Goal: Task Accomplishment & Management: Manage account settings

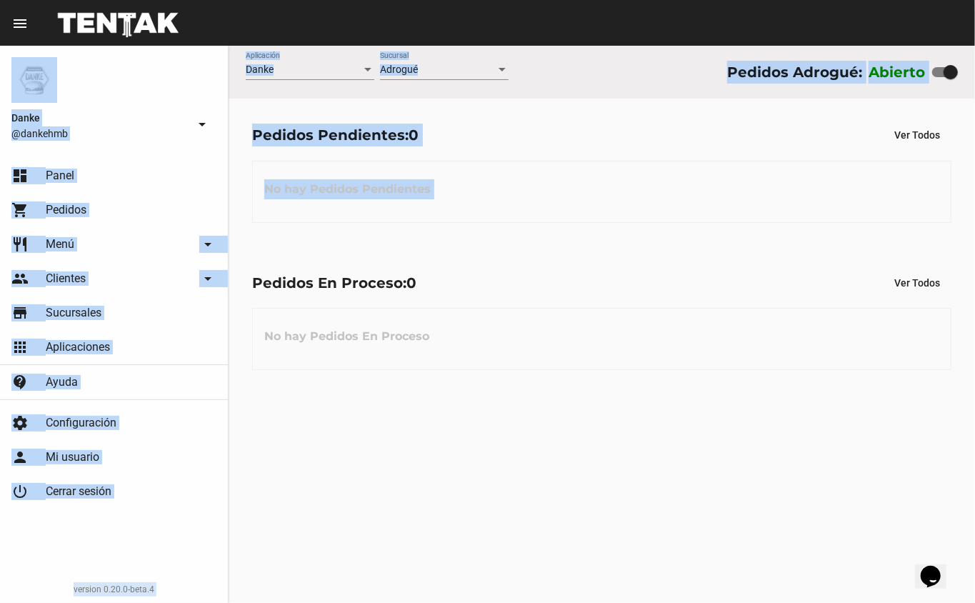
drag, startPoint x: 251, startPoint y: 273, endPoint x: 623, endPoint y: -68, distance: 504.1
click at [623, 0] on html "menu Resumen Danke @dankehmb arrow_drop_down dashboard Panel shopping_cart Pedi…" at bounding box center [487, 301] width 975 height 603
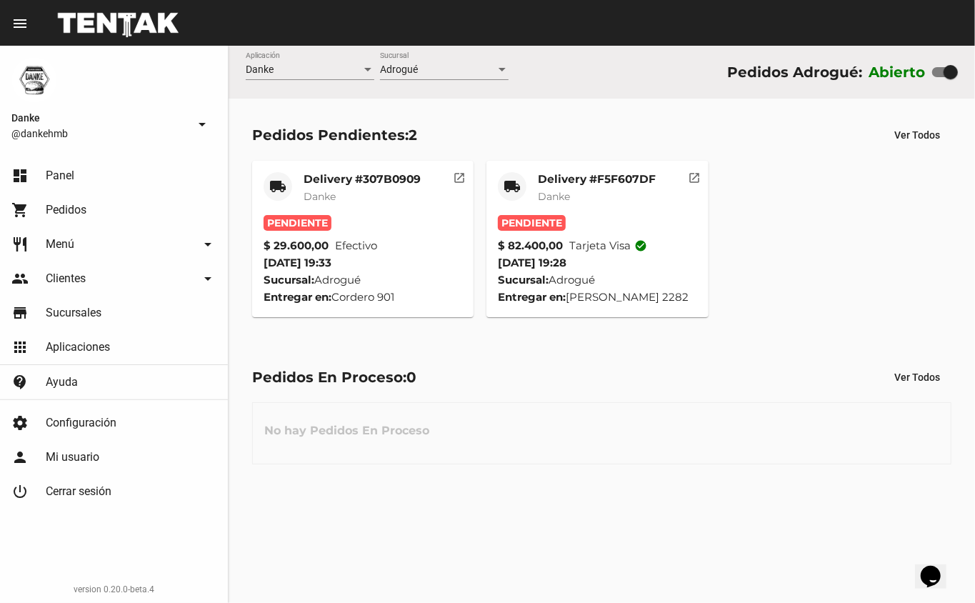
click at [487, 352] on div "Pedidos En Proceso: 0 Ver Todos No hay Pedidos En Proceso" at bounding box center [602, 414] width 747 height 147
click at [592, 178] on mat-card-title "Delivery #F5F607DF" at bounding box center [597, 179] width 118 height 14
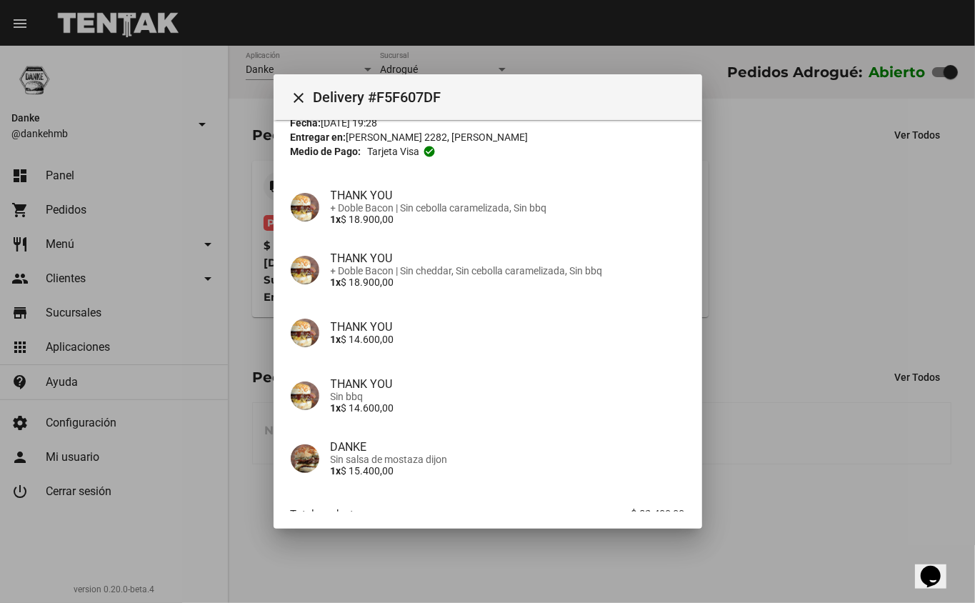
scroll to position [81, 0]
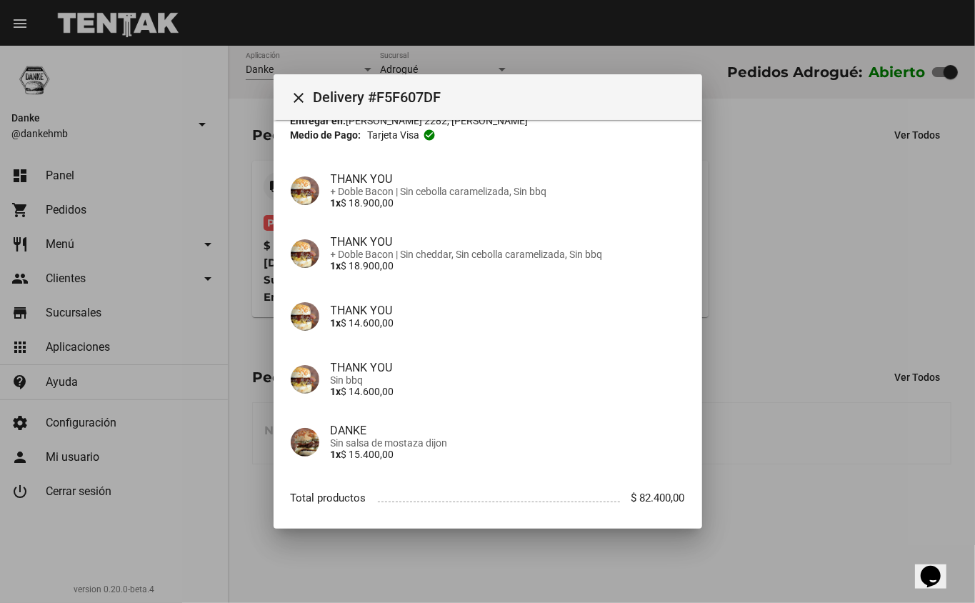
click at [787, 334] on div at bounding box center [487, 301] width 975 height 603
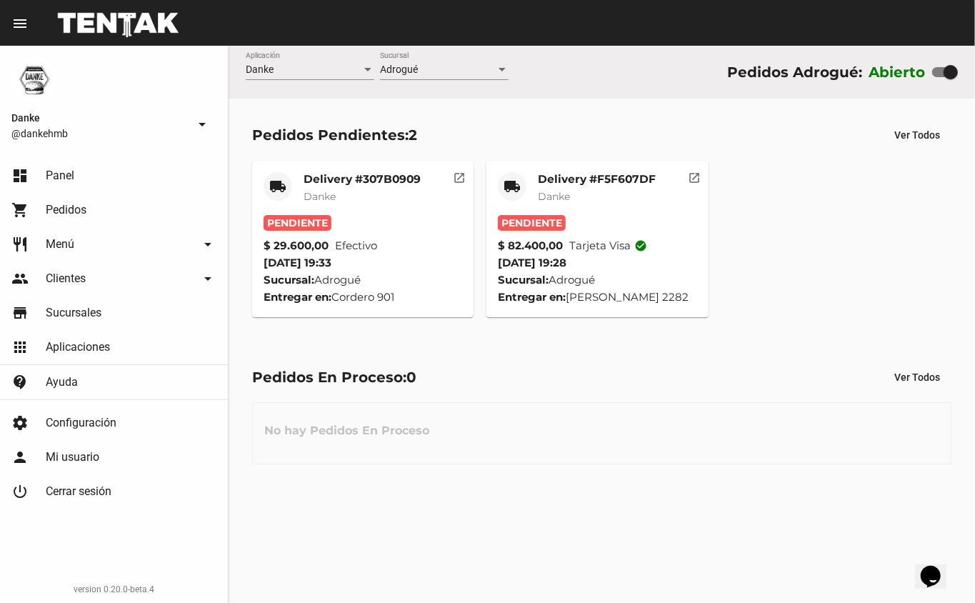
click at [324, 177] on mat-card-title "Delivery #307B0909" at bounding box center [362, 179] width 117 height 14
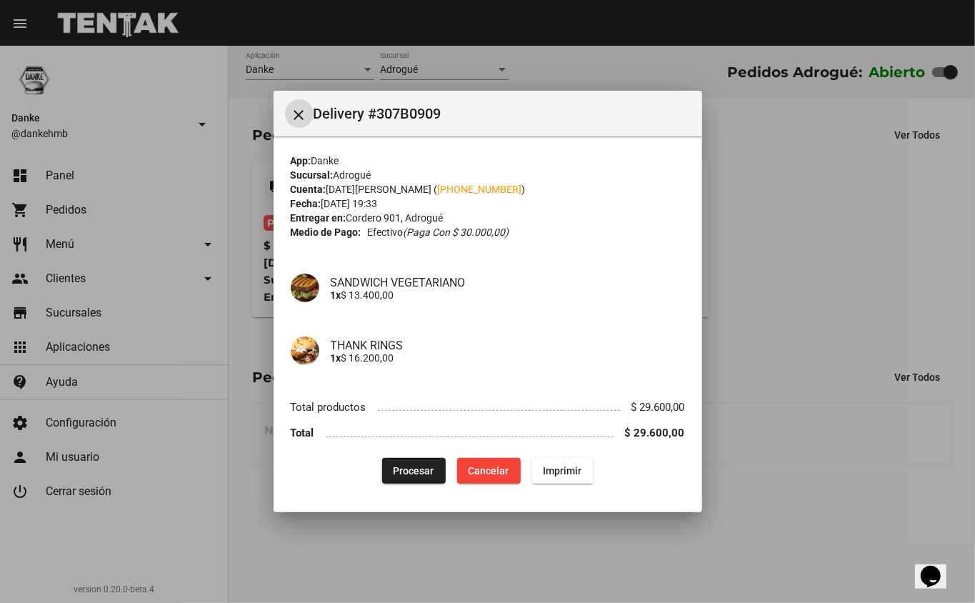
click at [817, 249] on div at bounding box center [487, 301] width 975 height 603
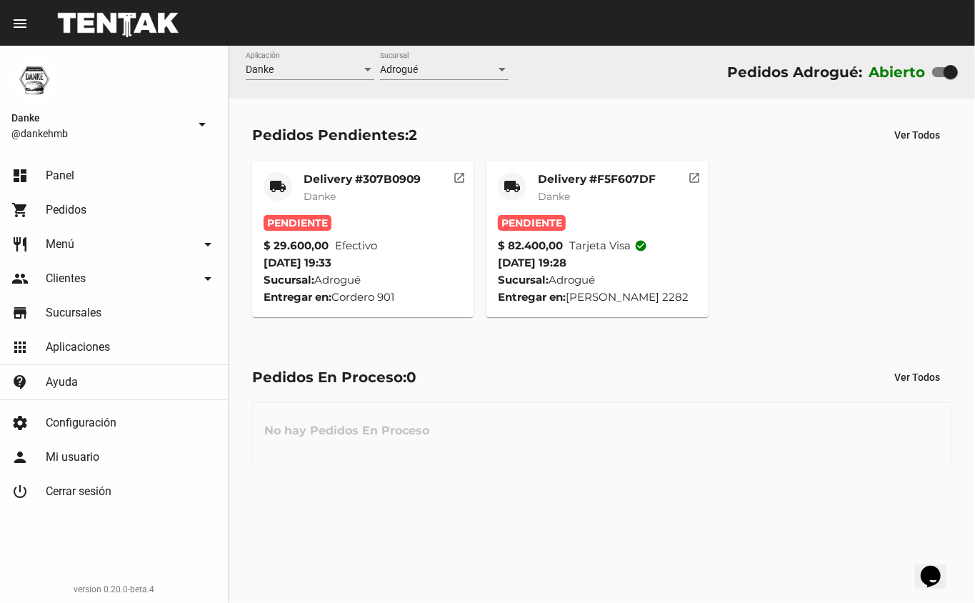
click at [583, 181] on mat-card-title "Delivery #F5F607DF" at bounding box center [597, 179] width 118 height 14
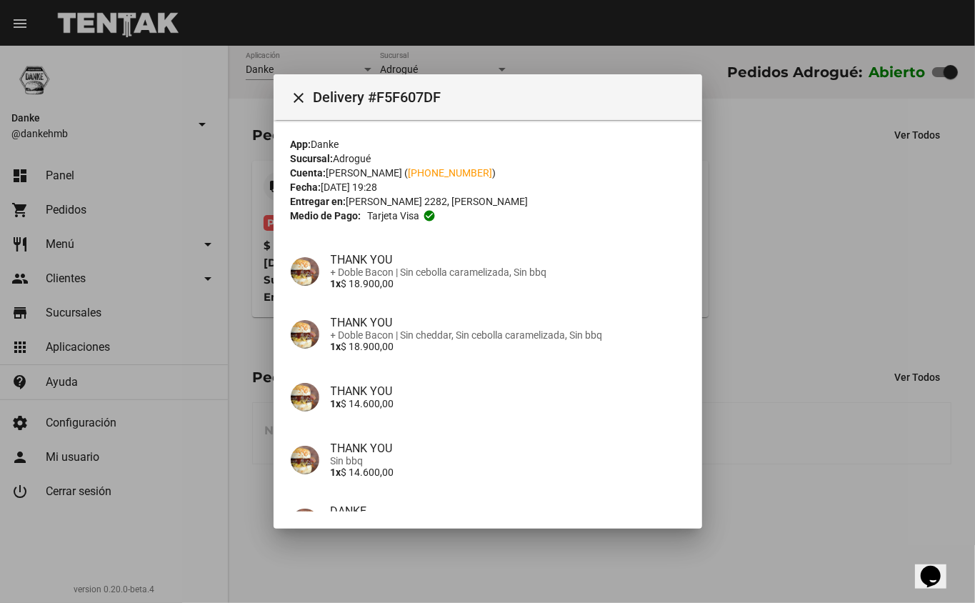
click at [583, 181] on div "Fecha: 3/9/25 19:28" at bounding box center [488, 187] width 394 height 14
click at [790, 236] on div at bounding box center [487, 301] width 975 height 603
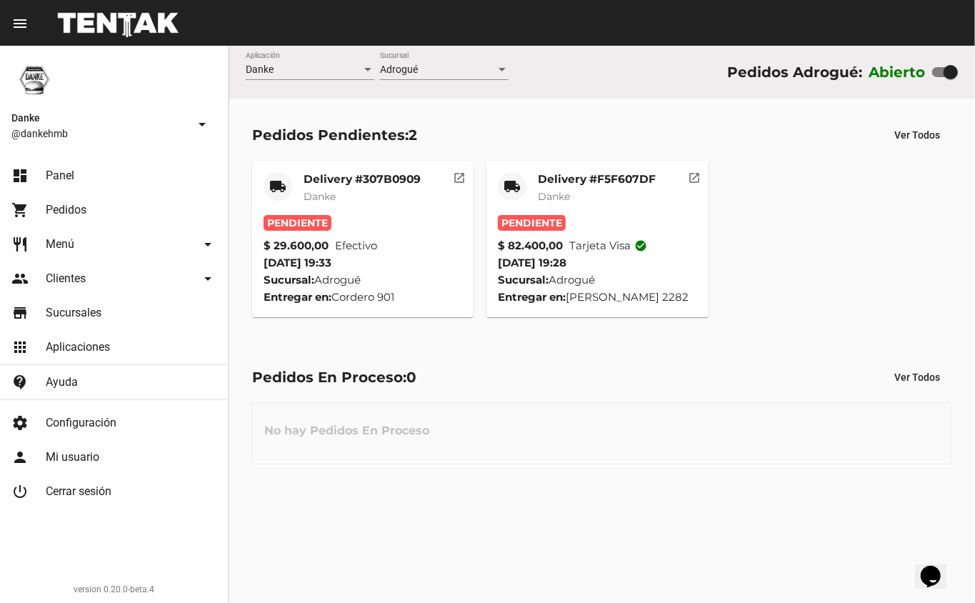
click at [339, 180] on mat-card-title "Delivery #307B0909" at bounding box center [362, 179] width 117 height 14
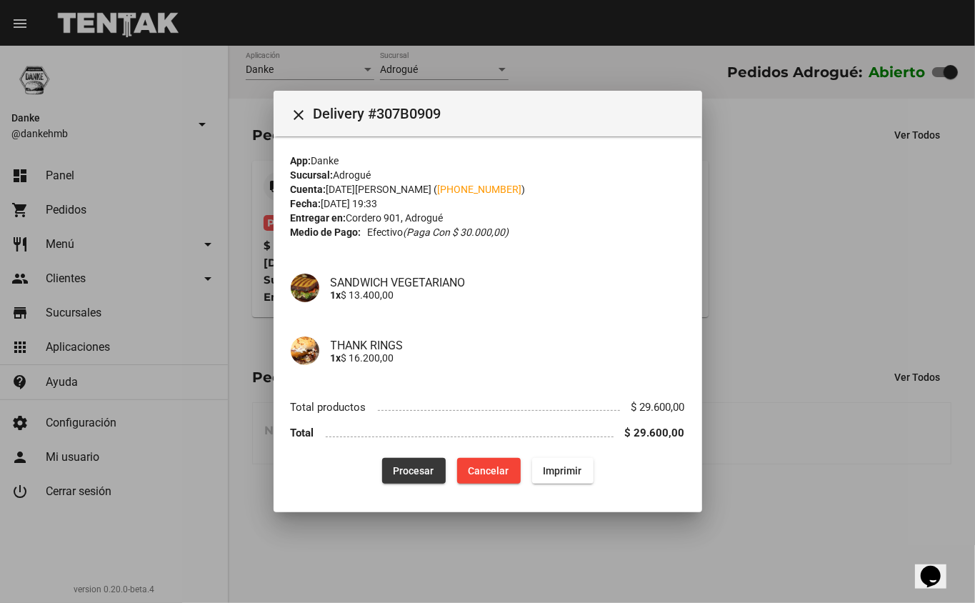
click at [409, 463] on button "Procesar" at bounding box center [414, 471] width 64 height 26
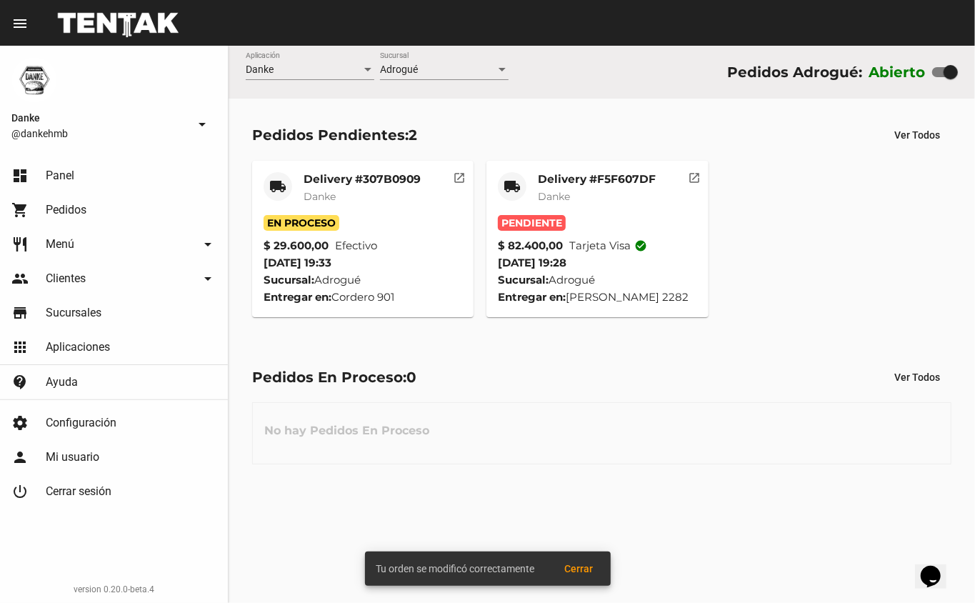
click at [579, 181] on mat-card-title "Delivery #F5F607DF" at bounding box center [597, 179] width 118 height 14
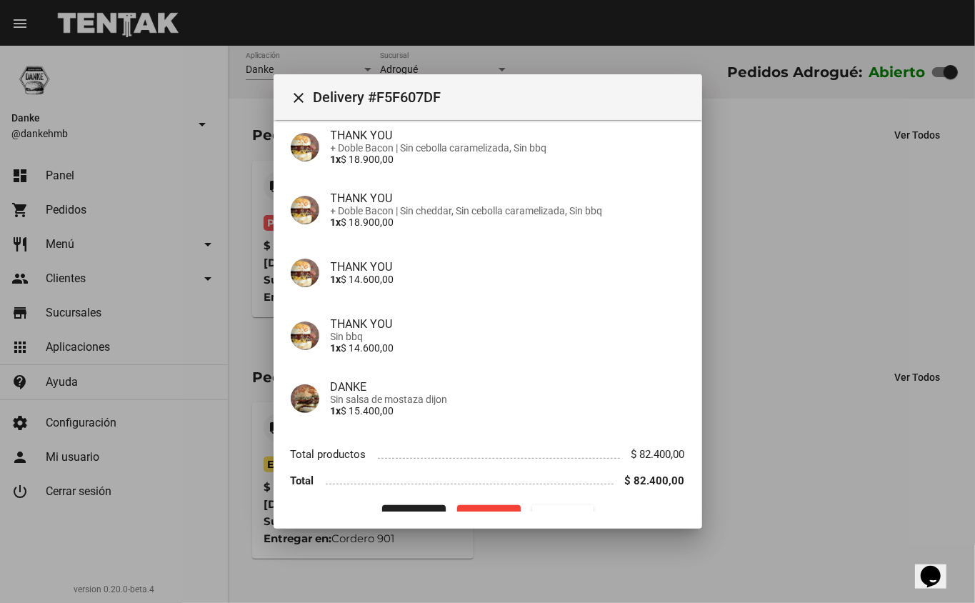
scroll to position [126, 0]
drag, startPoint x: 702, startPoint y: 341, endPoint x: 702, endPoint y: 332, distance: 9.3
click at [702, 335] on div at bounding box center [487, 301] width 975 height 603
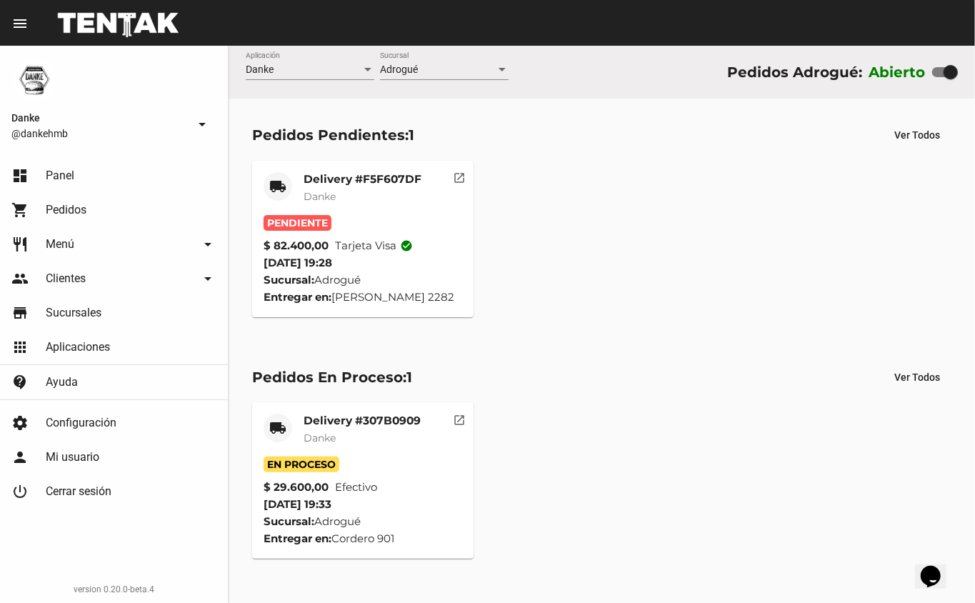
click at [362, 191] on mat-card-subtitle "Danke" at bounding box center [363, 196] width 118 height 14
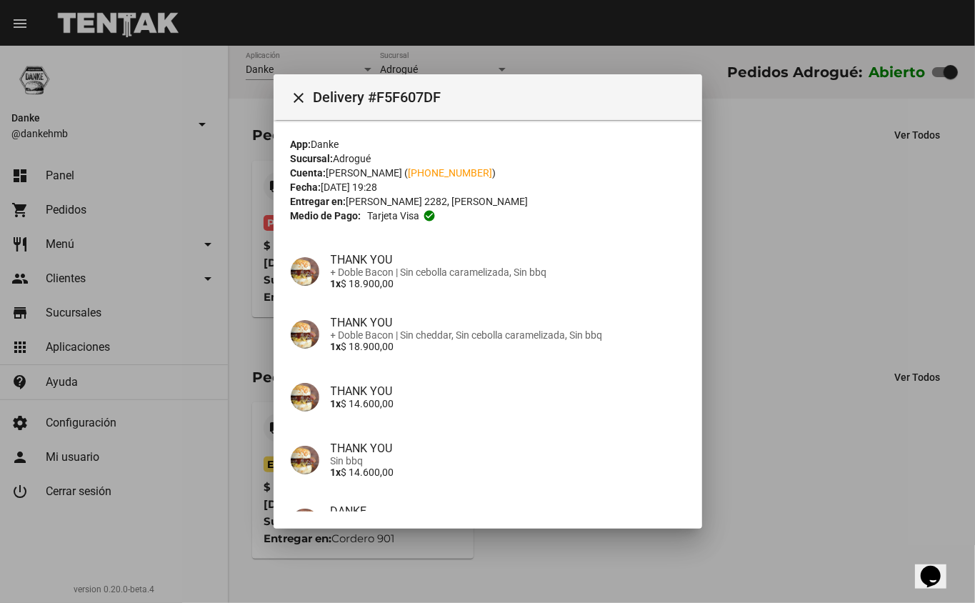
scroll to position [155, 0]
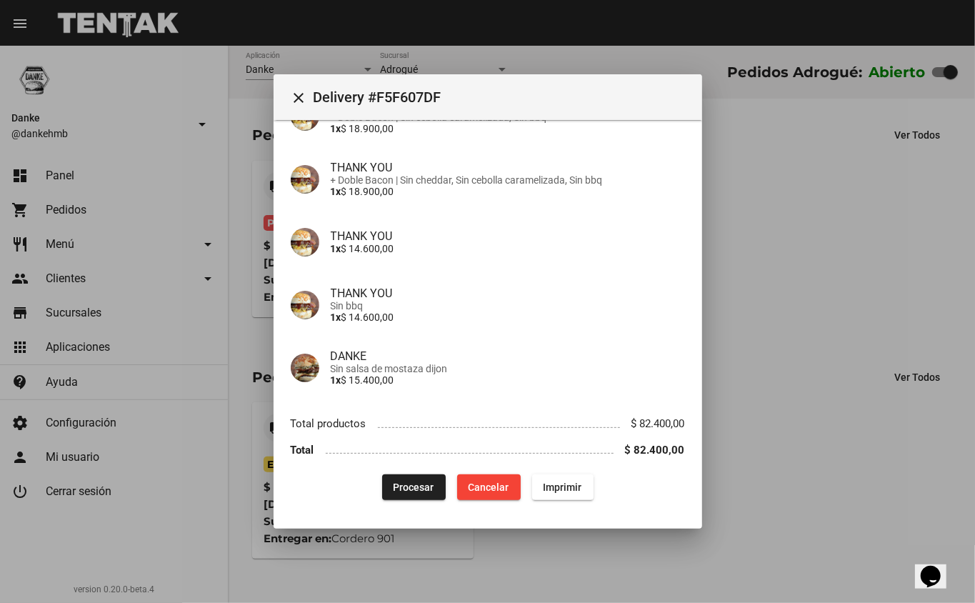
click at [395, 489] on span "Procesar" at bounding box center [414, 487] width 41 height 11
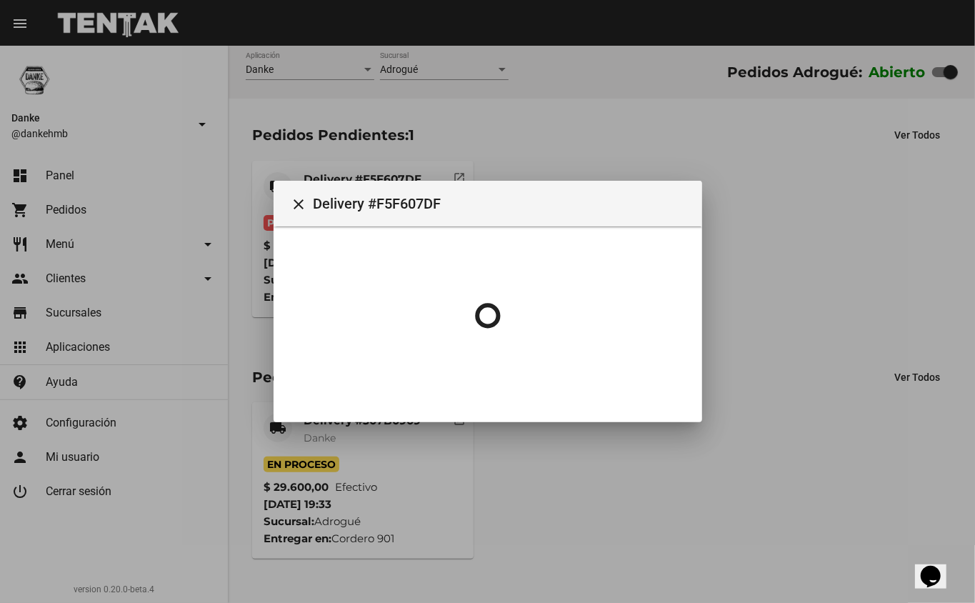
scroll to position [0, 0]
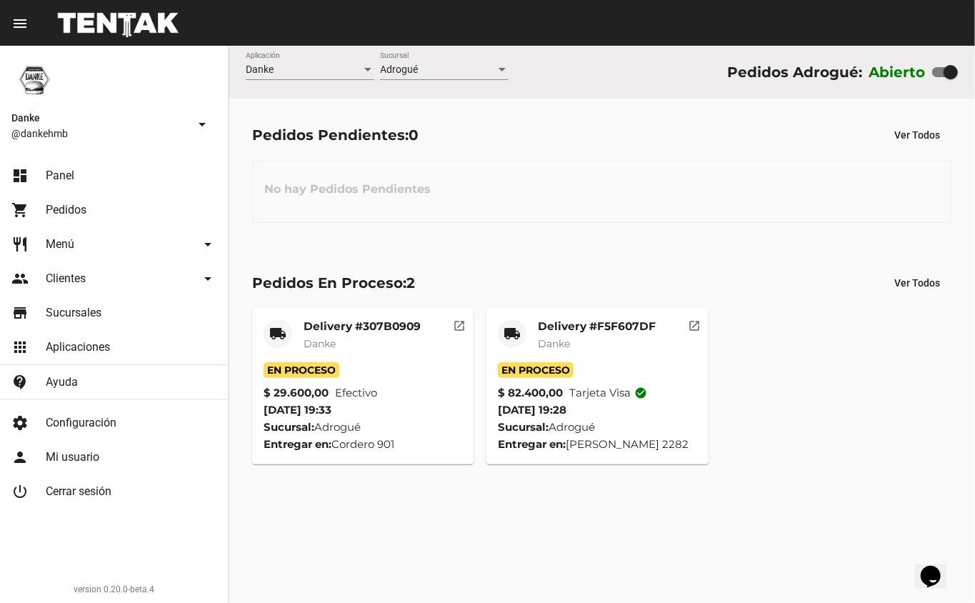
click at [356, 338] on mat-card-subtitle "Danke" at bounding box center [362, 344] width 117 height 14
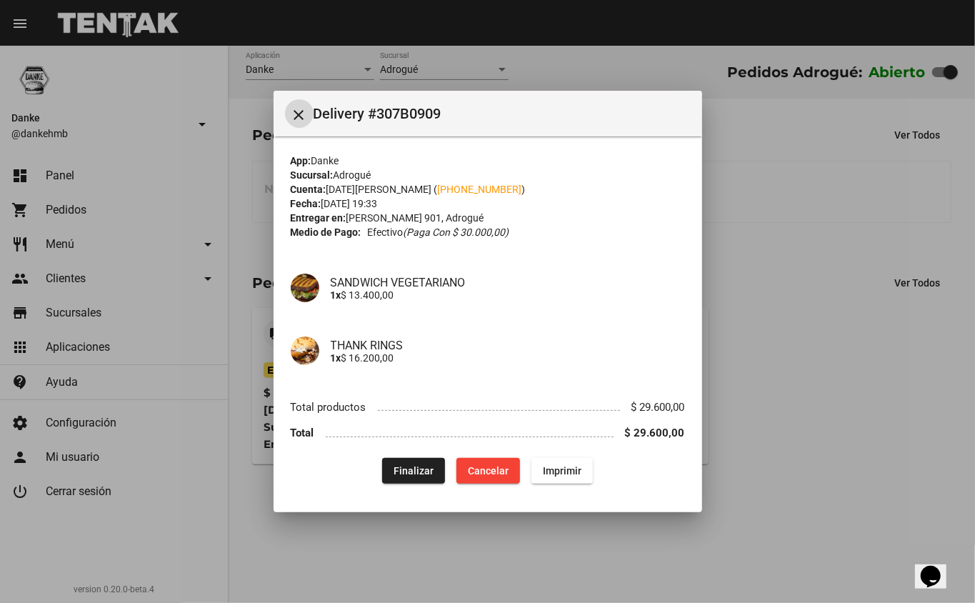
click at [429, 458] on button "Finalizar" at bounding box center [413, 471] width 63 height 26
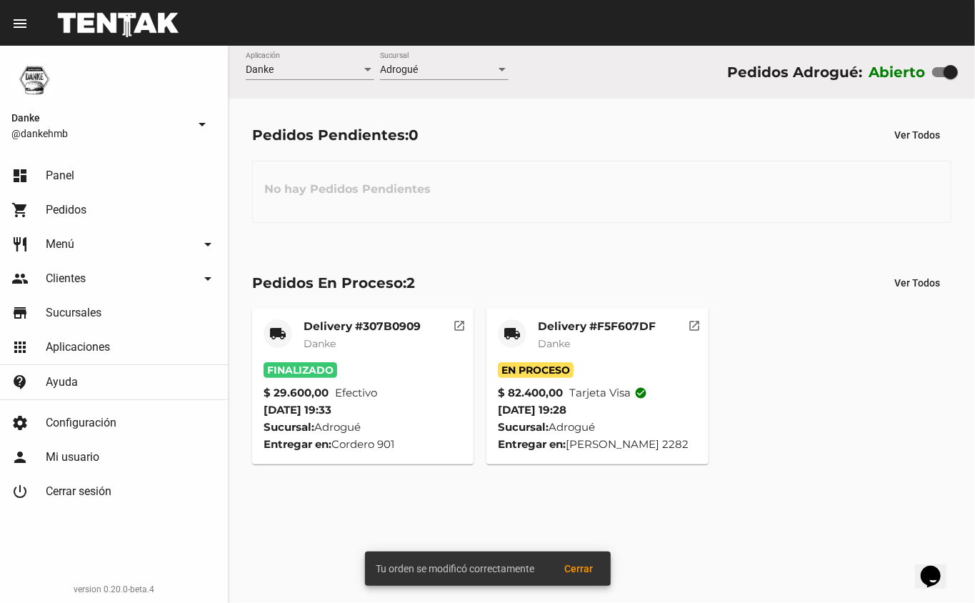
click at [544, 343] on span "Danke" at bounding box center [554, 343] width 32 height 13
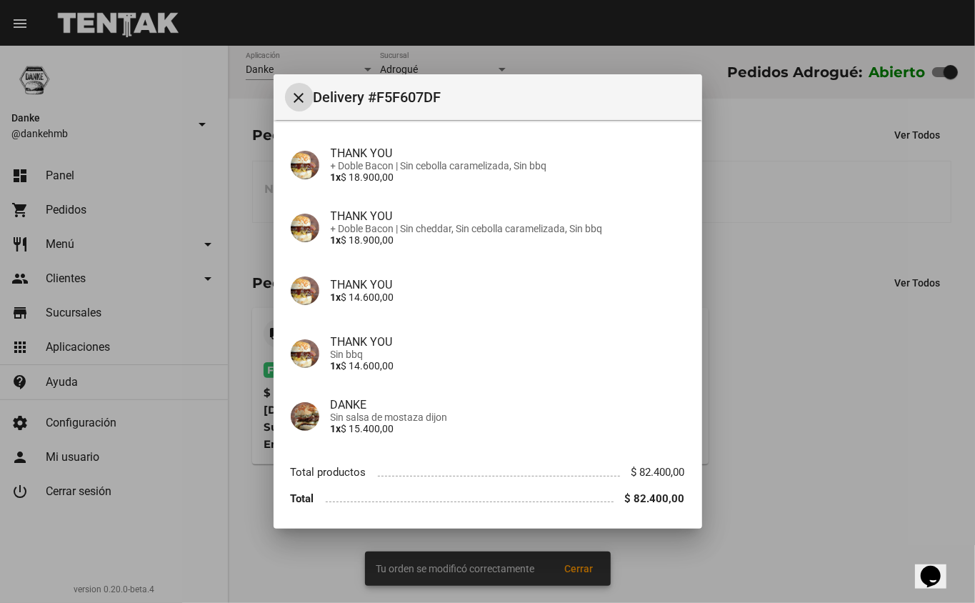
scroll to position [155, 0]
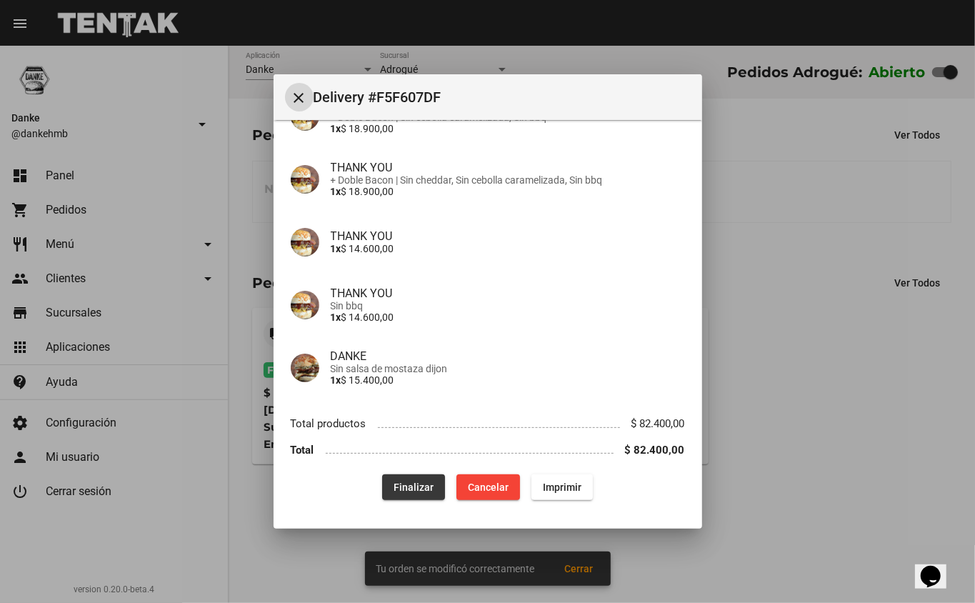
click at [427, 496] on button "Finalizar" at bounding box center [413, 487] width 63 height 26
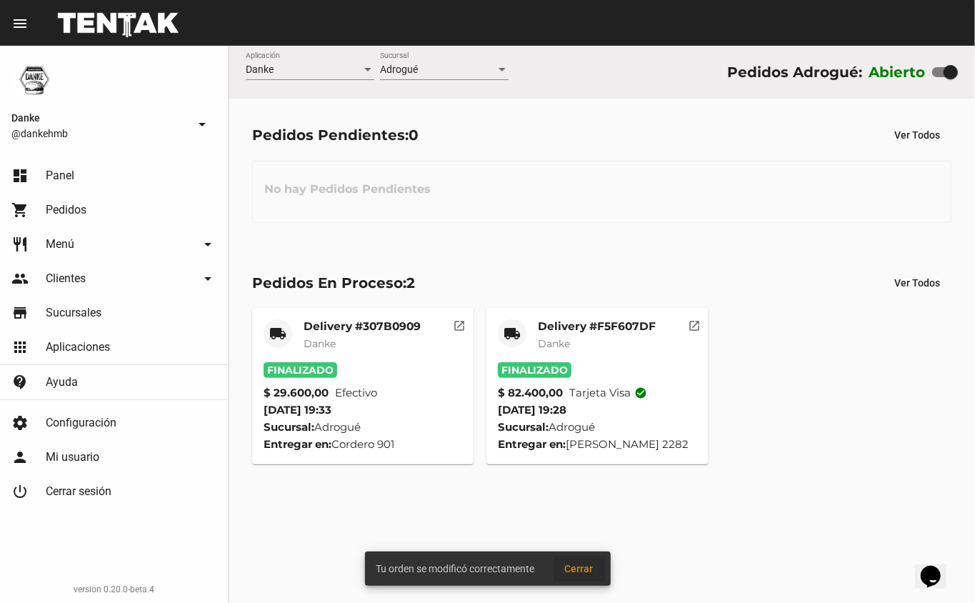
click at [554, 556] on button "Cerrar" at bounding box center [579, 569] width 51 height 26
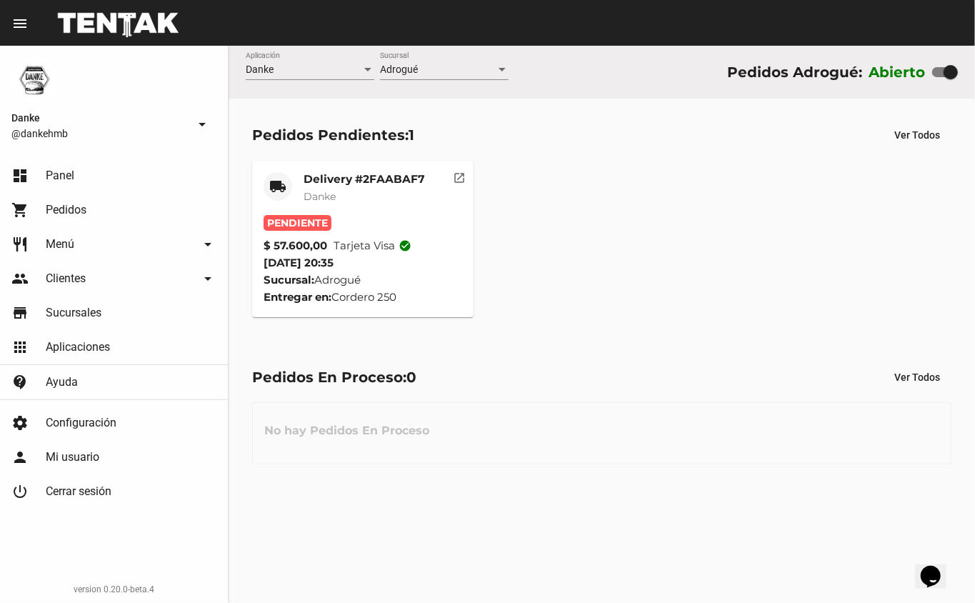
click at [354, 181] on mat-card-title "Delivery #2FAABAF7" at bounding box center [364, 179] width 121 height 14
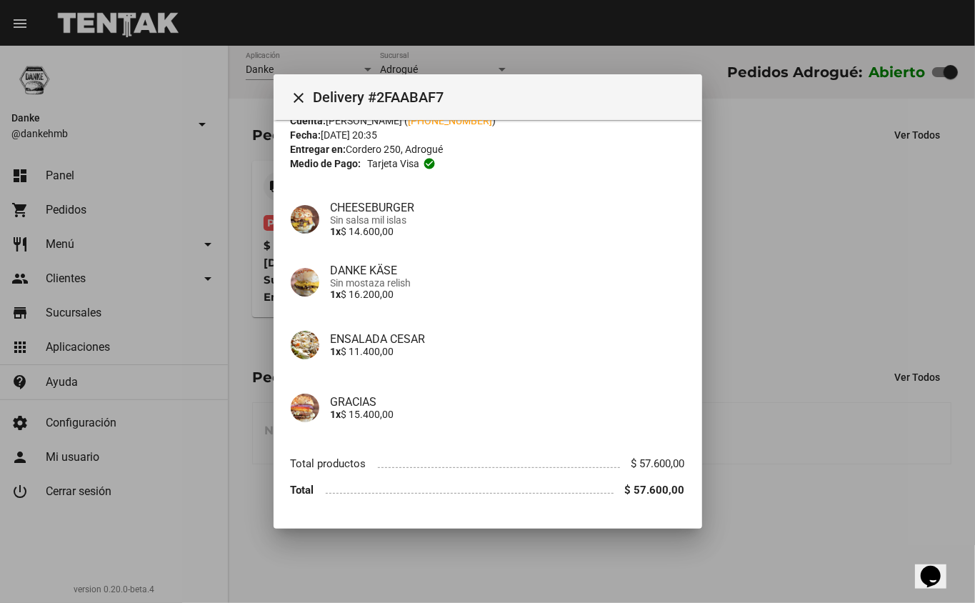
scroll to position [92, 0]
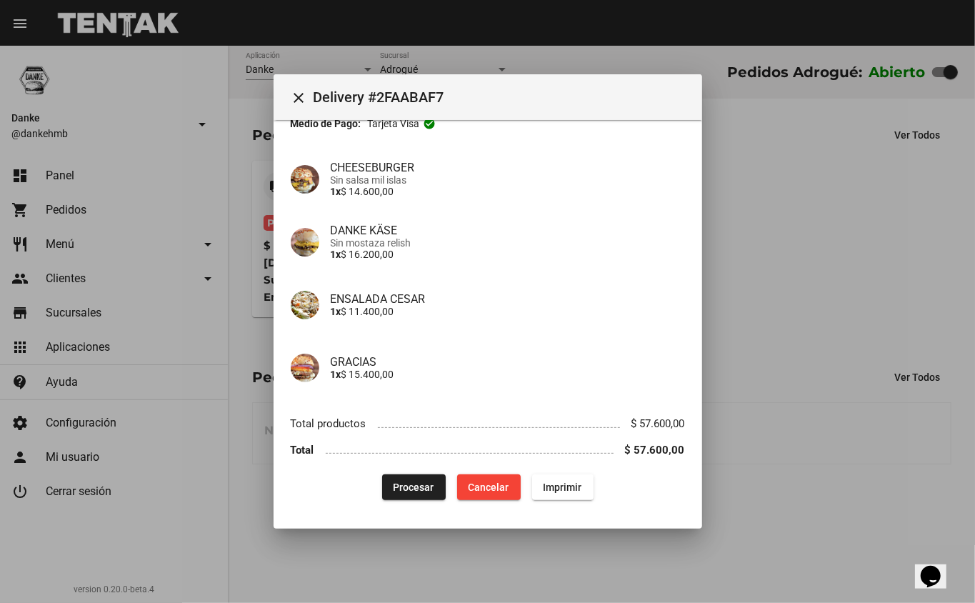
click at [400, 486] on span "Procesar" at bounding box center [414, 487] width 41 height 11
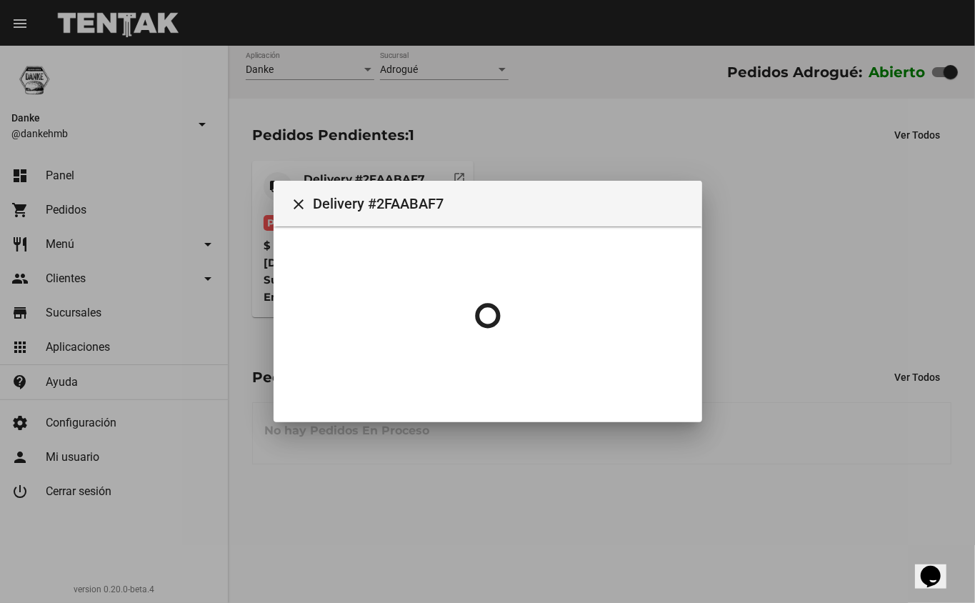
scroll to position [0, 0]
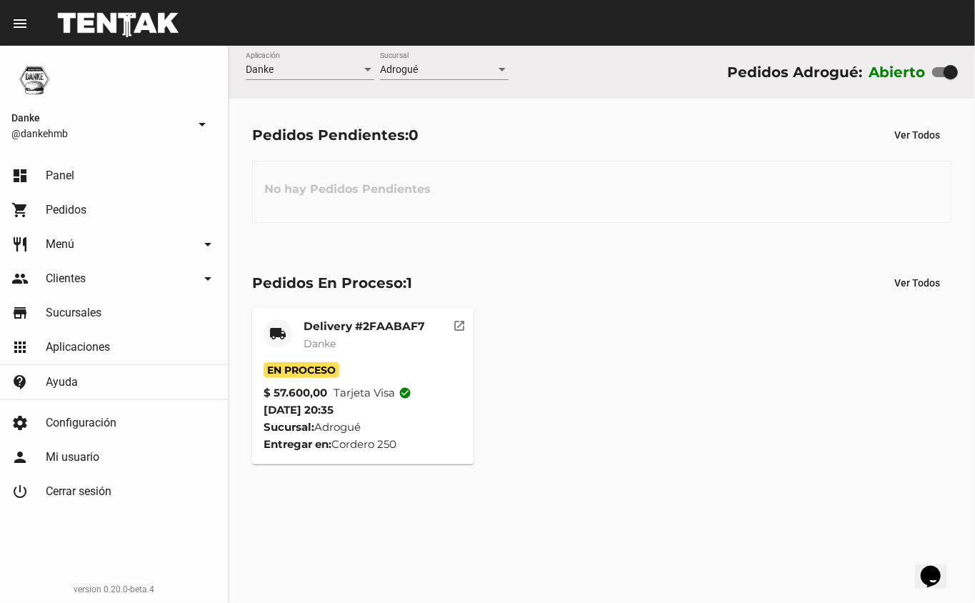
click at [389, 329] on mat-card-title "Delivery #2FAABAF7" at bounding box center [364, 326] width 121 height 14
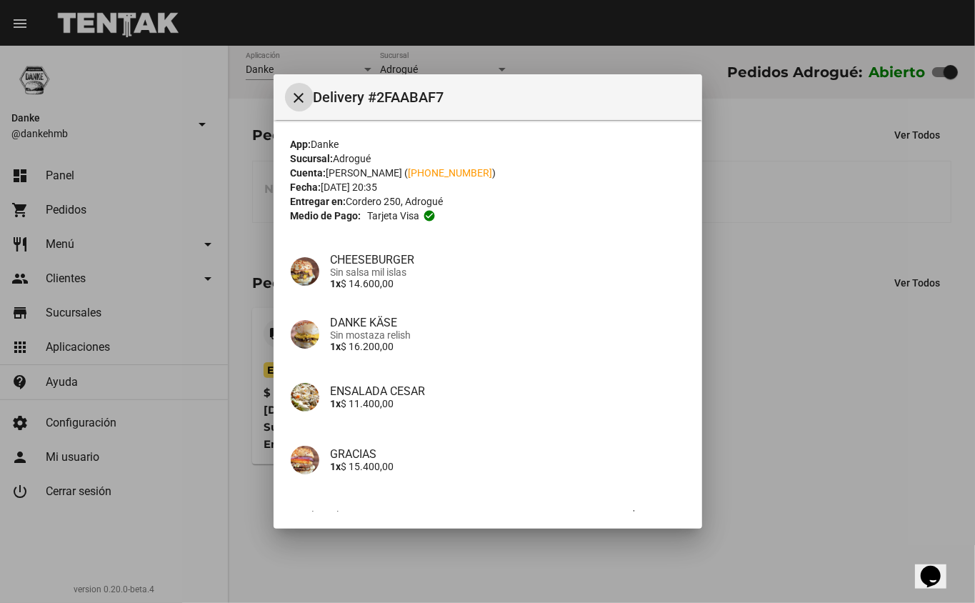
scroll to position [92, 0]
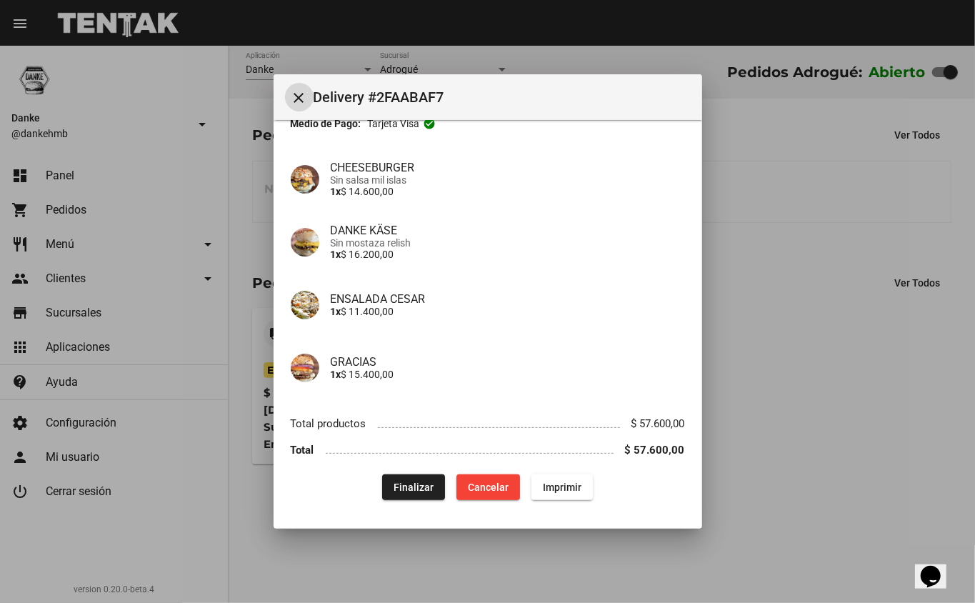
click at [418, 482] on span "Finalizar" at bounding box center [414, 487] width 40 height 11
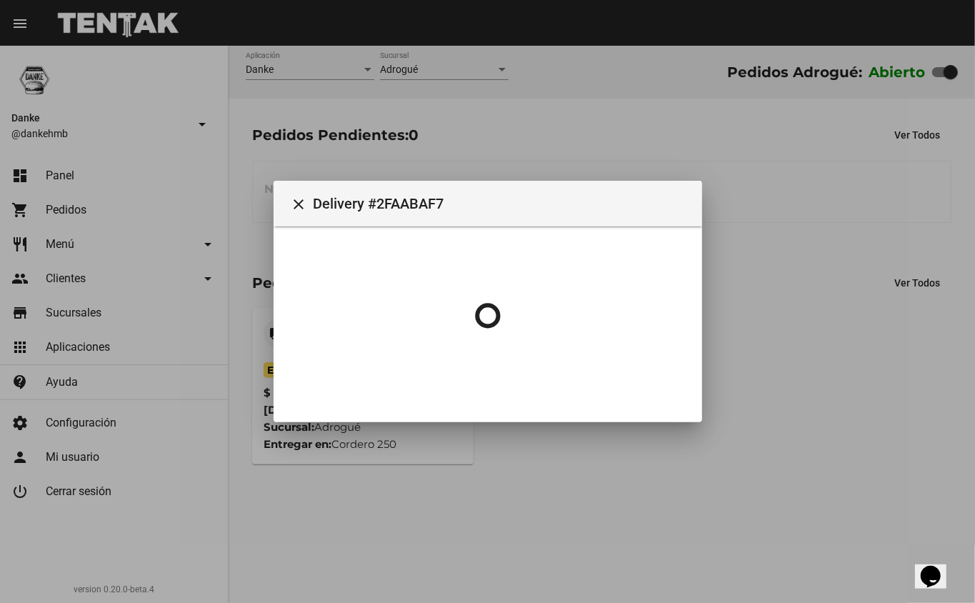
scroll to position [0, 0]
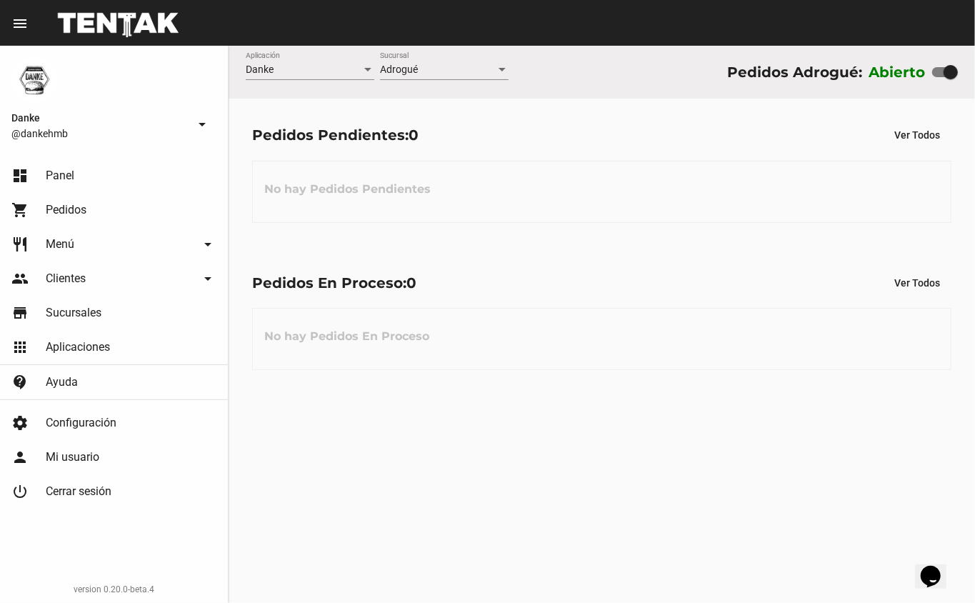
drag, startPoint x: 0, startPoint y: 0, endPoint x: 270, endPoint y: -83, distance: 282.5
click at [270, 0] on html "menu Resumen Danke @dankehmb arrow_drop_down dashboard Panel shopping_cart Pedi…" at bounding box center [487, 301] width 975 height 603
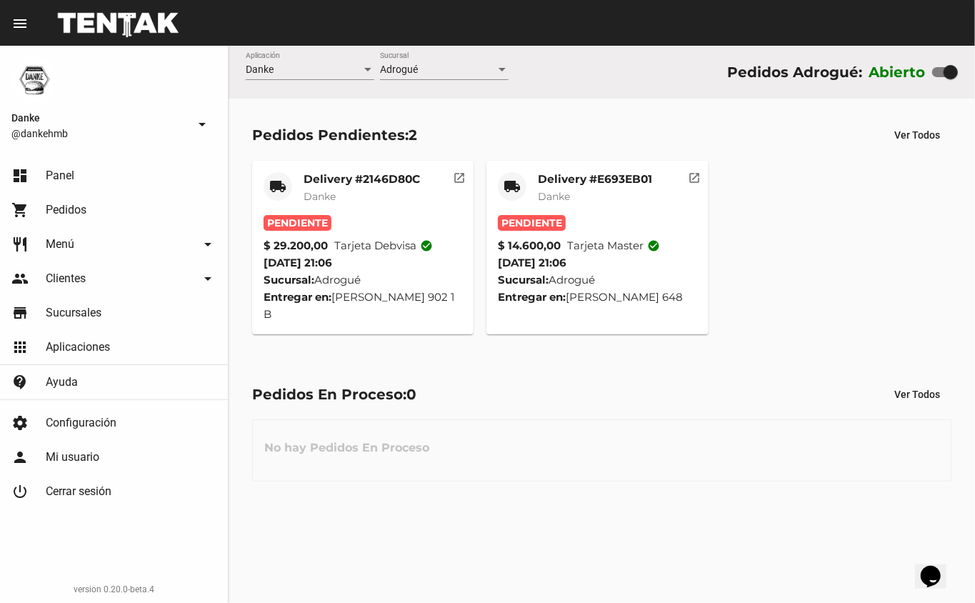
click at [595, 186] on div "Delivery #E693EB01 Danke" at bounding box center [595, 193] width 114 height 43
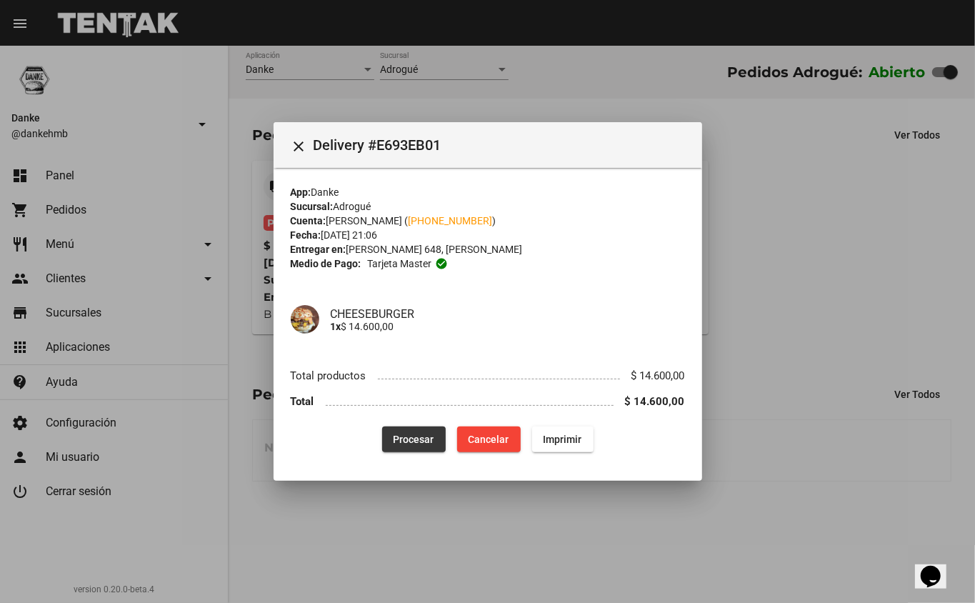
click at [433, 440] on span "Procesar" at bounding box center [414, 439] width 41 height 11
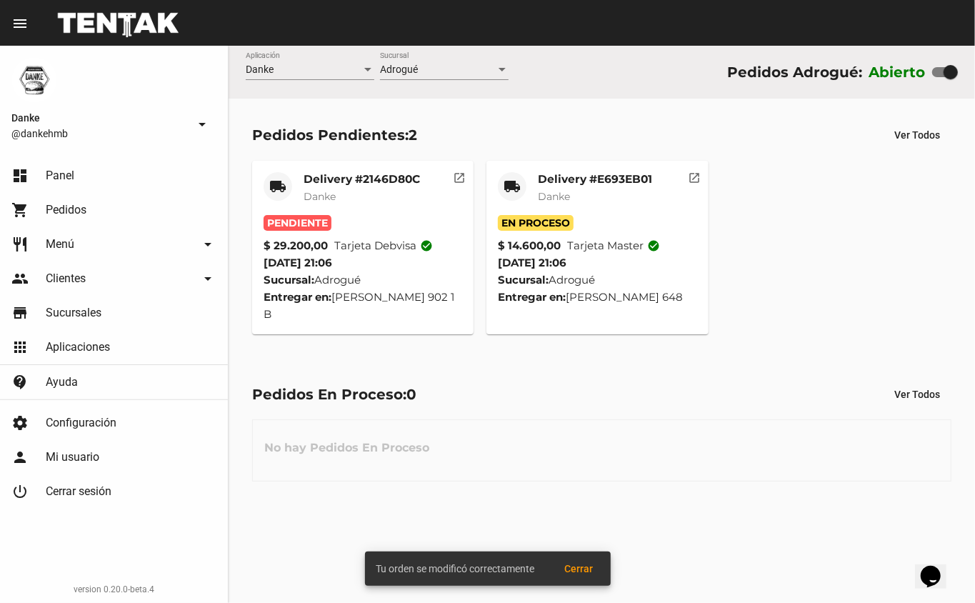
click at [366, 170] on mat-card "local_shipping Delivery #2146D80C Danke Pendiente $ 29.200,00 Tarjeta debvisa c…" at bounding box center [363, 248] width 222 height 174
click at [364, 178] on mat-card-title "Delivery #2146D80C" at bounding box center [362, 179] width 116 height 14
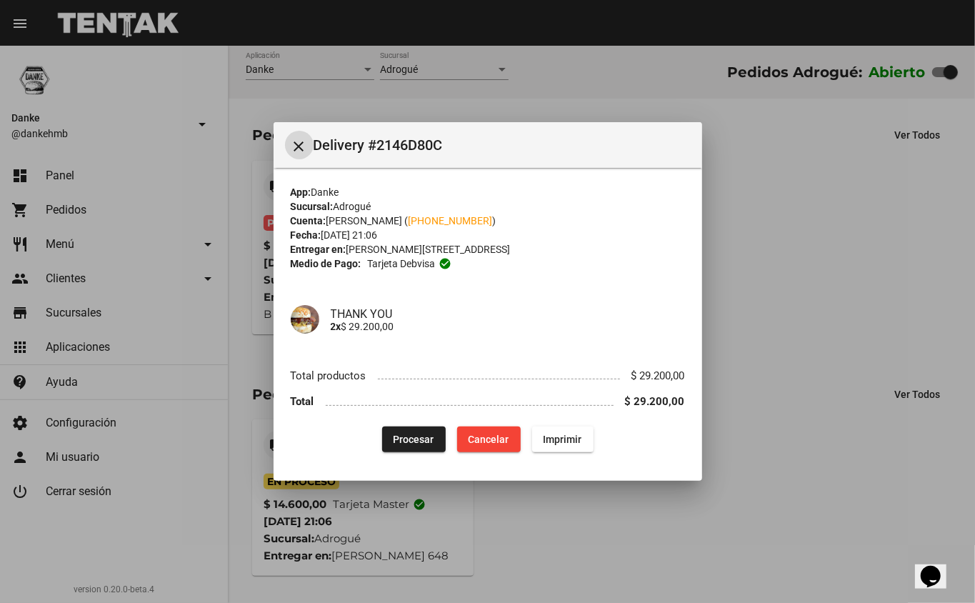
click at [884, 210] on div at bounding box center [487, 301] width 975 height 603
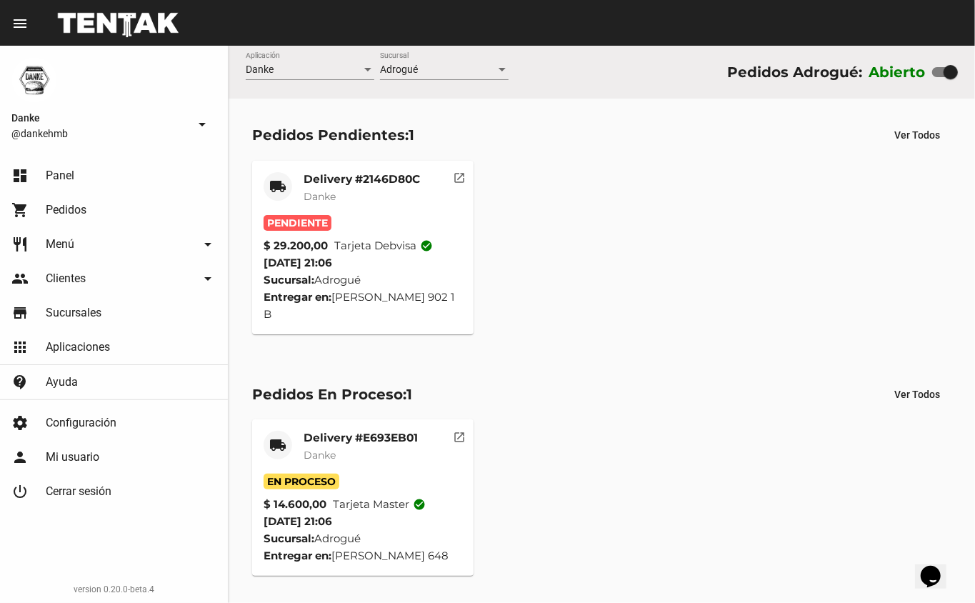
click at [329, 169] on mat-card "local_shipping Delivery #2146D80C Danke Pendiente $ 29.200,00 Tarjeta debvisa c…" at bounding box center [363, 248] width 222 height 174
click at [337, 178] on mat-card-title "Delivery #2146D80C" at bounding box center [362, 179] width 116 height 14
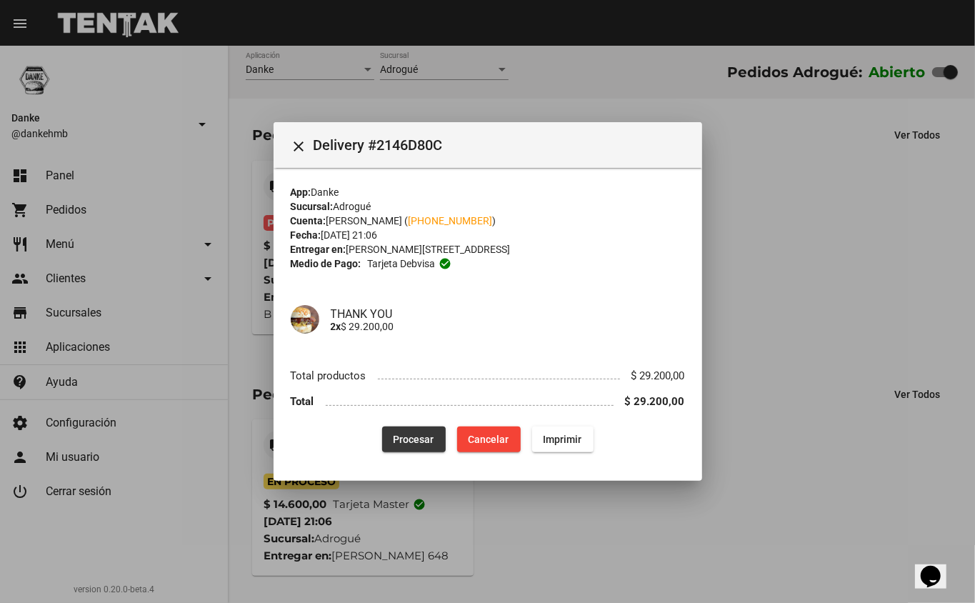
click at [416, 434] on span "Procesar" at bounding box center [414, 439] width 41 height 11
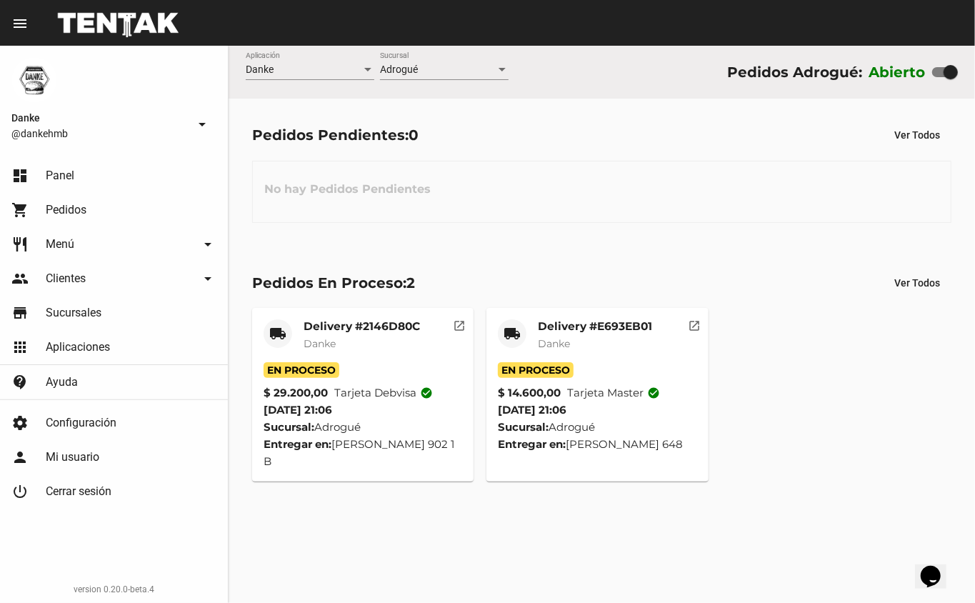
click at [364, 329] on mat-card-title "Delivery #2146D80C" at bounding box center [362, 326] width 116 height 14
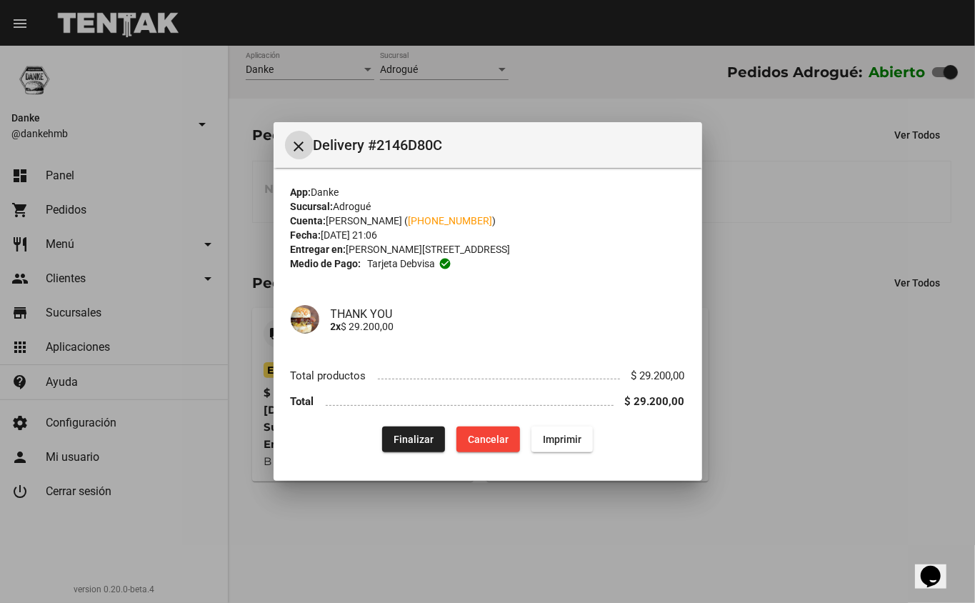
click at [763, 436] on div at bounding box center [487, 301] width 975 height 603
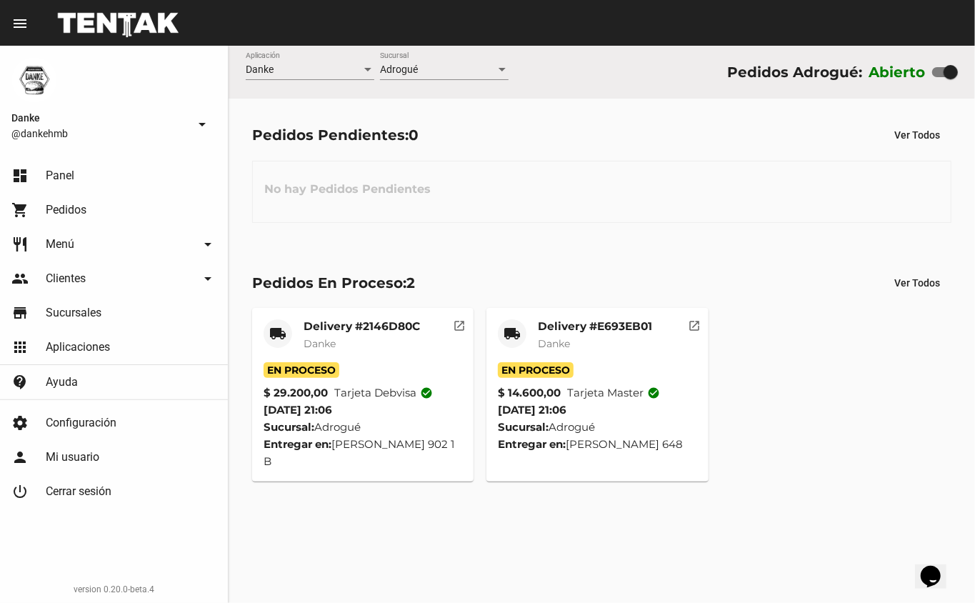
click at [566, 330] on mat-card-title "Delivery #E693EB01" at bounding box center [595, 326] width 114 height 14
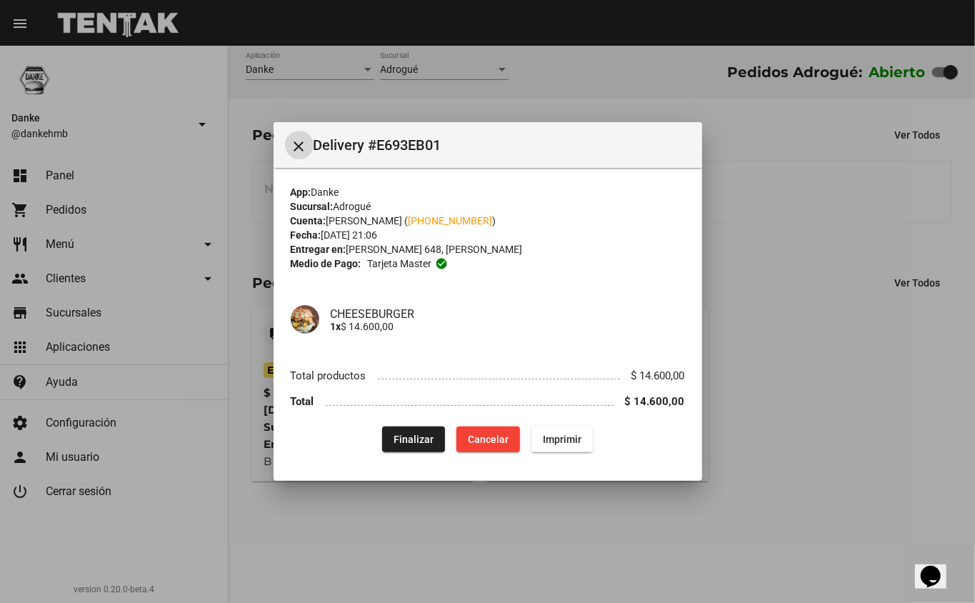
click at [412, 441] on span "Finalizar" at bounding box center [414, 439] width 40 height 11
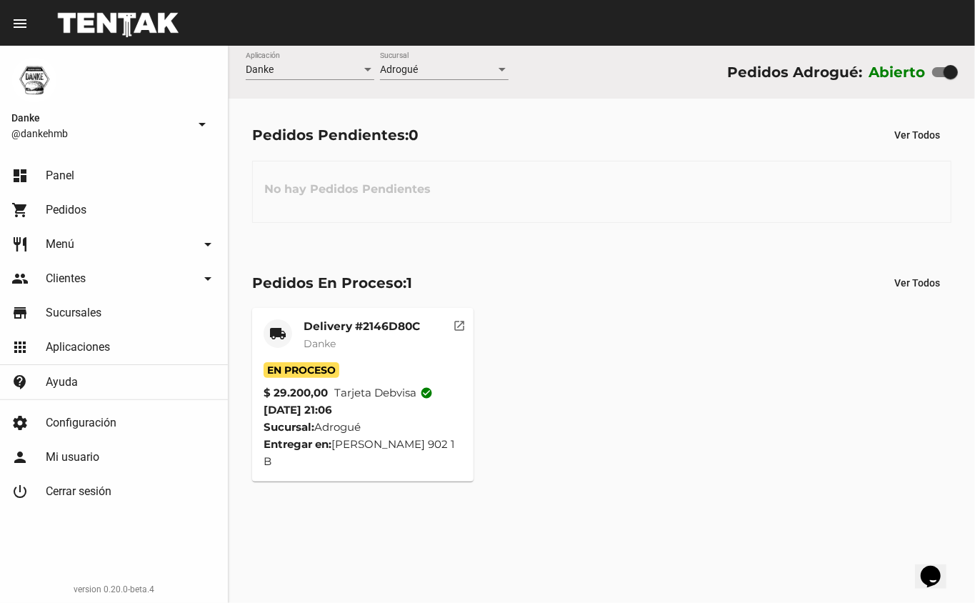
click at [341, 323] on mat-card-title "Delivery #2146D80C" at bounding box center [362, 326] width 116 height 14
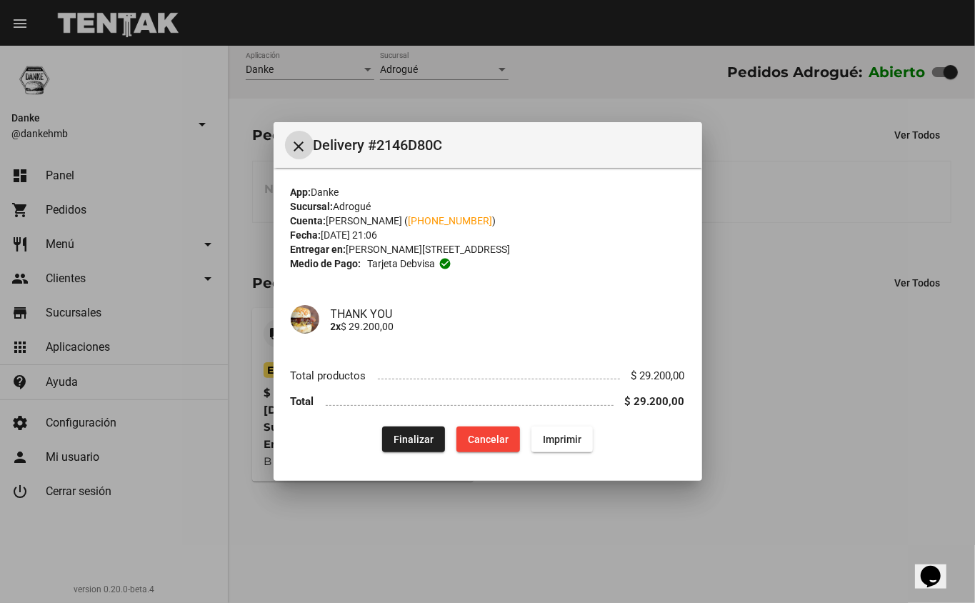
click at [409, 434] on span "Finalizar" at bounding box center [414, 439] width 40 height 11
